Goal: Task Accomplishment & Management: Complete application form

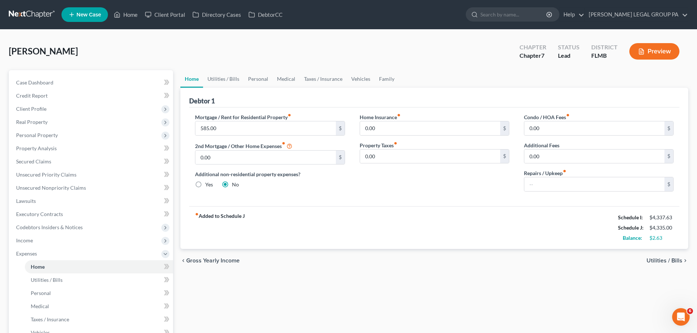
click at [42, 16] on link at bounding box center [32, 14] width 47 height 13
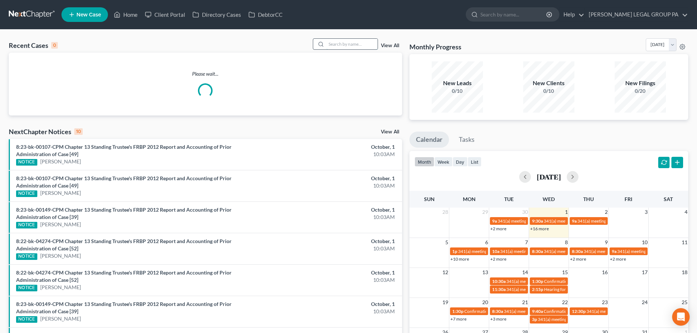
click at [350, 46] on input "search" at bounding box center [351, 44] width 51 height 11
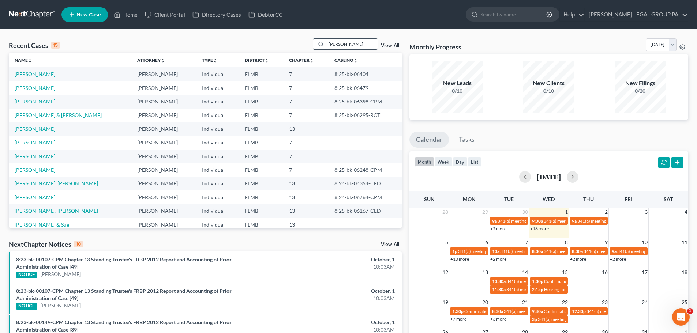
type input "[PERSON_NAME]"
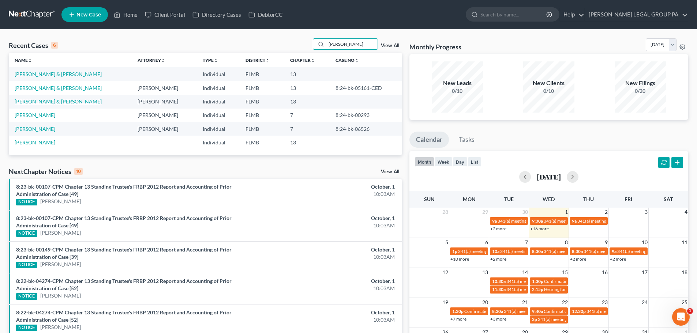
click at [60, 104] on link "[PERSON_NAME] & [PERSON_NAME]" at bounding box center [58, 101] width 87 height 6
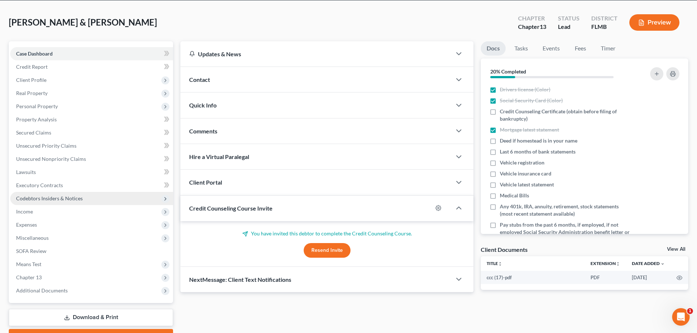
scroll to position [69, 0]
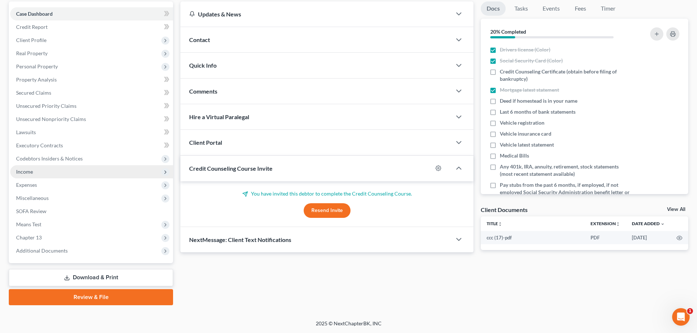
click at [33, 172] on span "Income" at bounding box center [24, 172] width 17 height 6
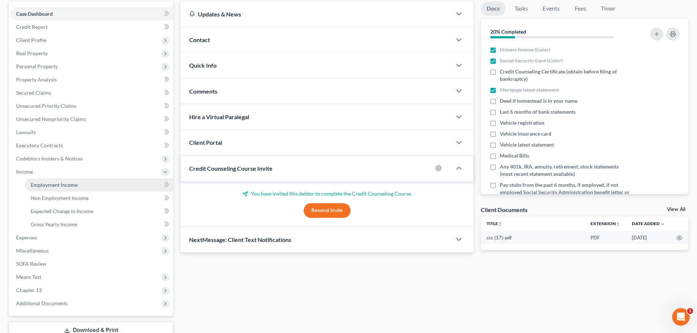
click at [62, 185] on span "Employment Income" at bounding box center [54, 185] width 47 height 6
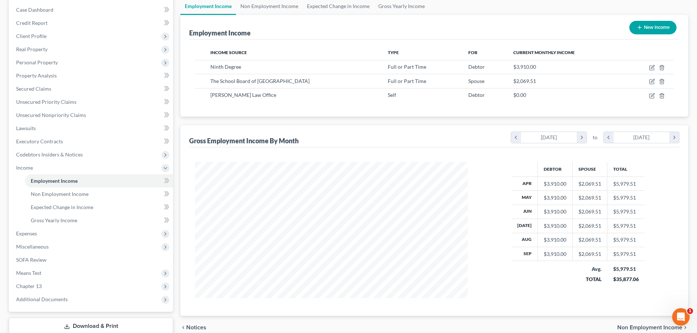
scroll to position [73, 0]
click at [56, 194] on span "Non Employment Income" at bounding box center [60, 194] width 58 height 6
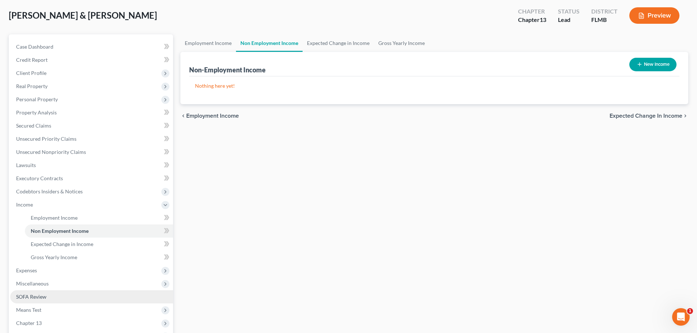
scroll to position [110, 0]
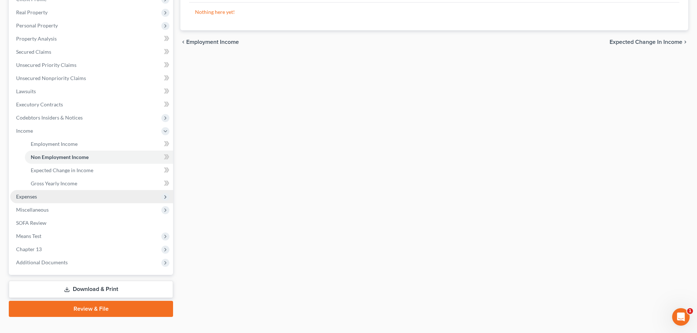
click at [48, 199] on span "Expenses" at bounding box center [91, 196] width 163 height 13
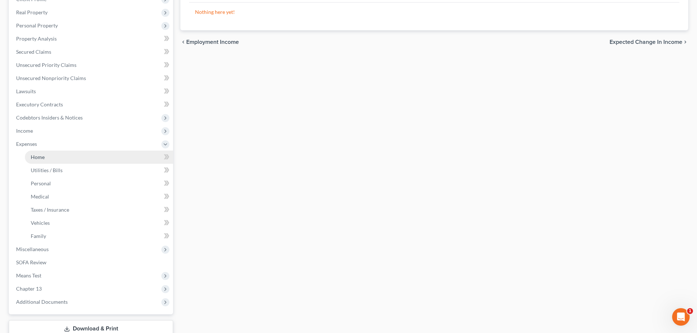
click at [45, 157] on link "Home" at bounding box center [99, 157] width 148 height 13
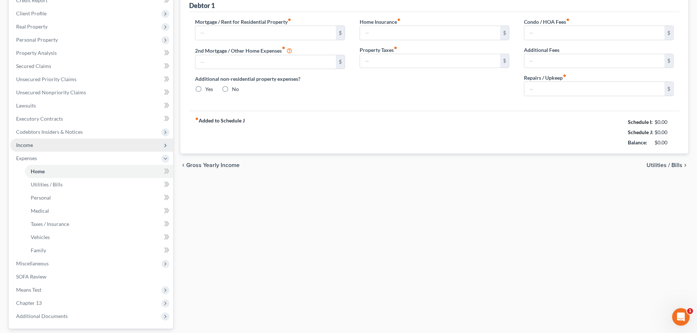
type input "1,258.00"
type input "761.00"
radio input "true"
type input "0.00"
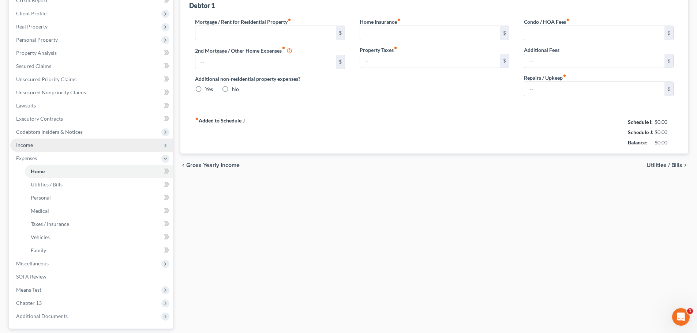
type input "40.00"
type input "0.00"
type input "80.00"
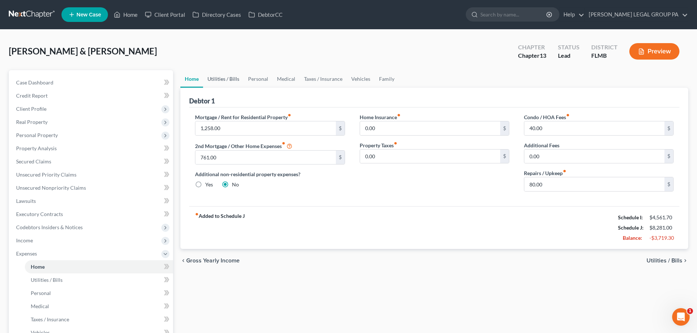
click at [225, 83] on link "Utilities / Bills" at bounding box center [223, 79] width 41 height 18
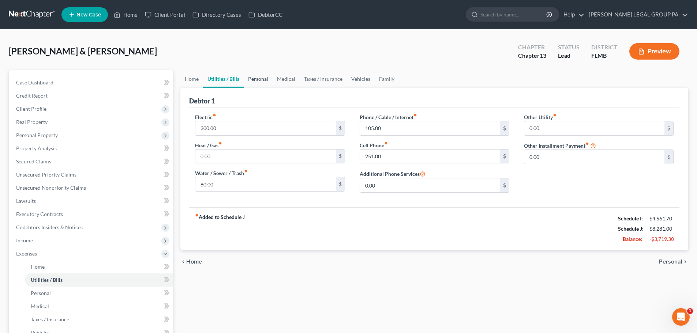
click at [266, 83] on link "Personal" at bounding box center [258, 79] width 29 height 18
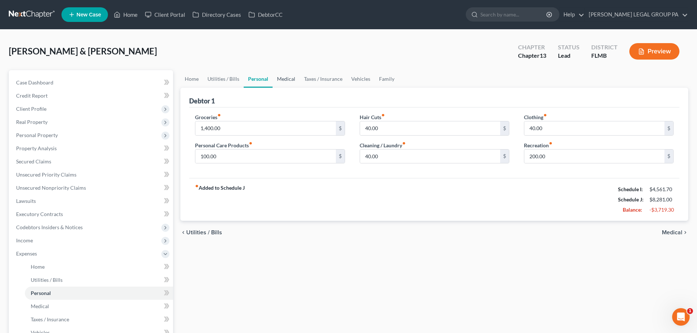
click at [286, 82] on link "Medical" at bounding box center [286, 79] width 27 height 18
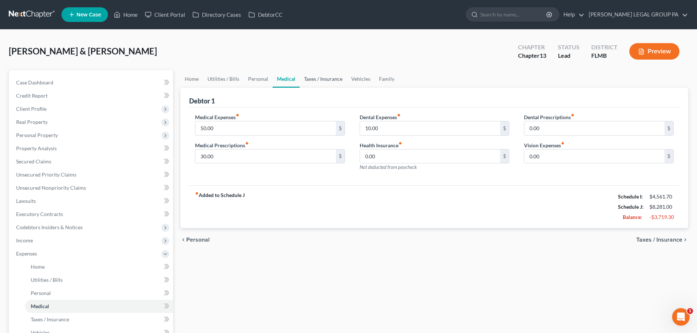
click at [321, 82] on link "Taxes / Insurance" at bounding box center [323, 79] width 47 height 18
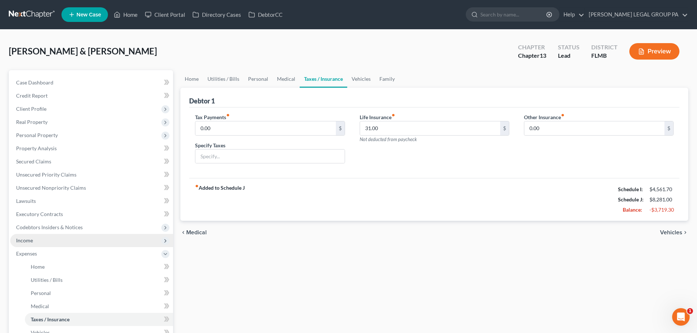
click at [45, 241] on span "Income" at bounding box center [91, 240] width 163 height 13
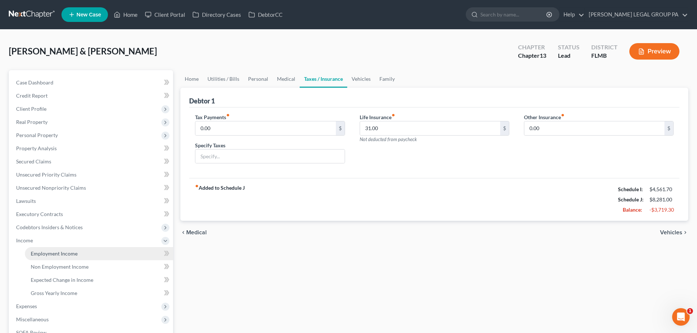
click at [67, 255] on span "Employment Income" at bounding box center [54, 254] width 47 height 6
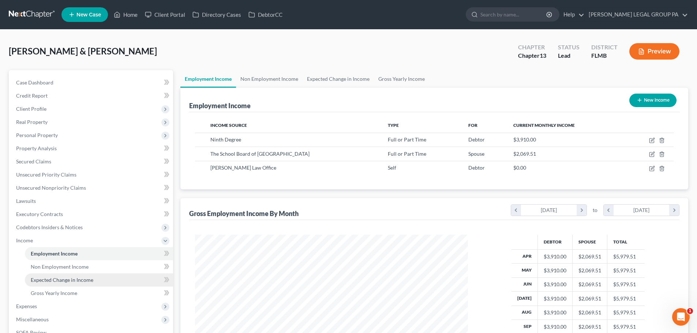
scroll to position [136, 287]
click at [58, 296] on link "Gross Yearly Income" at bounding box center [99, 293] width 148 height 13
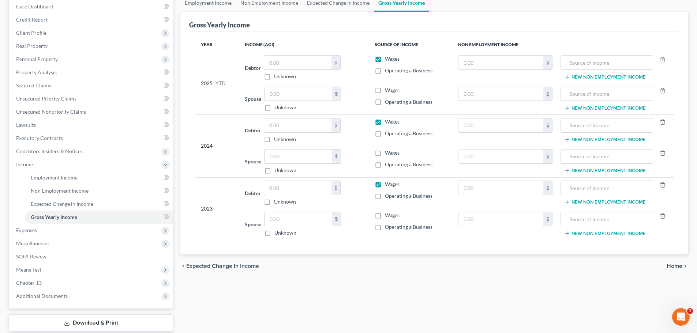
scroll to position [37, 0]
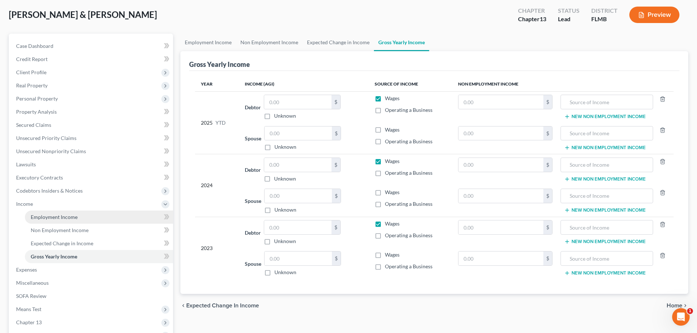
click at [65, 214] on span "Employment Income" at bounding box center [54, 217] width 47 height 6
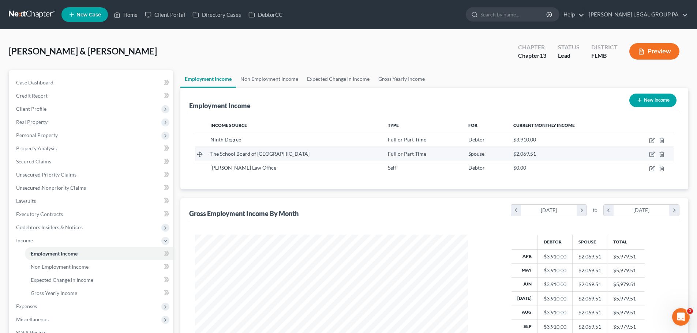
scroll to position [136, 287]
